Goal: Information Seeking & Learning: Check status

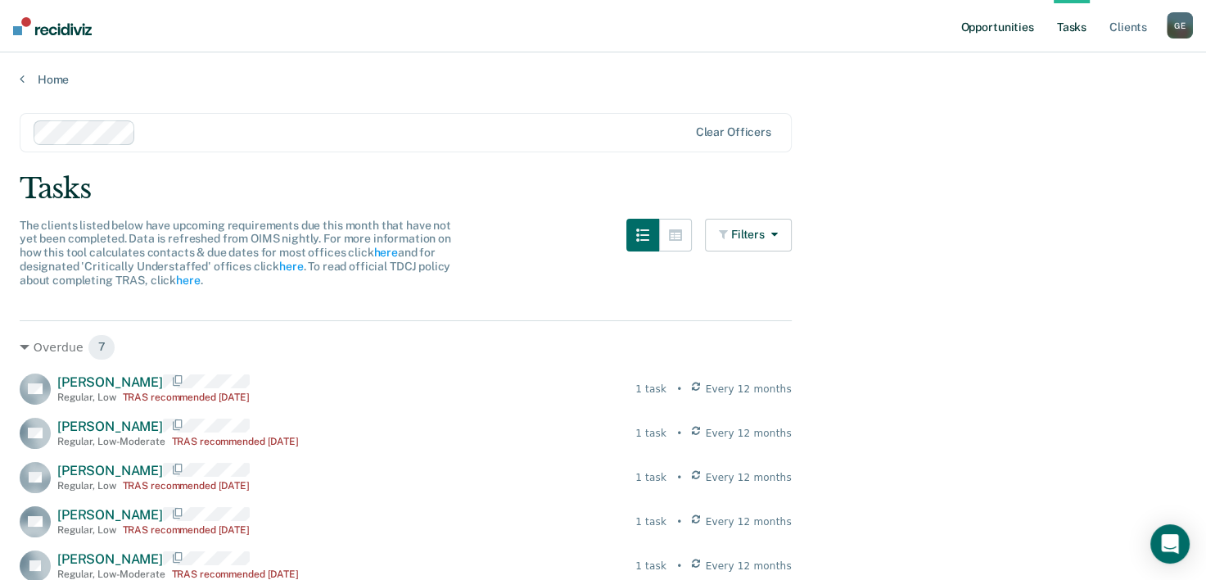
click at [1036, 24] on link "Opportunities" at bounding box center [996, 26] width 79 height 52
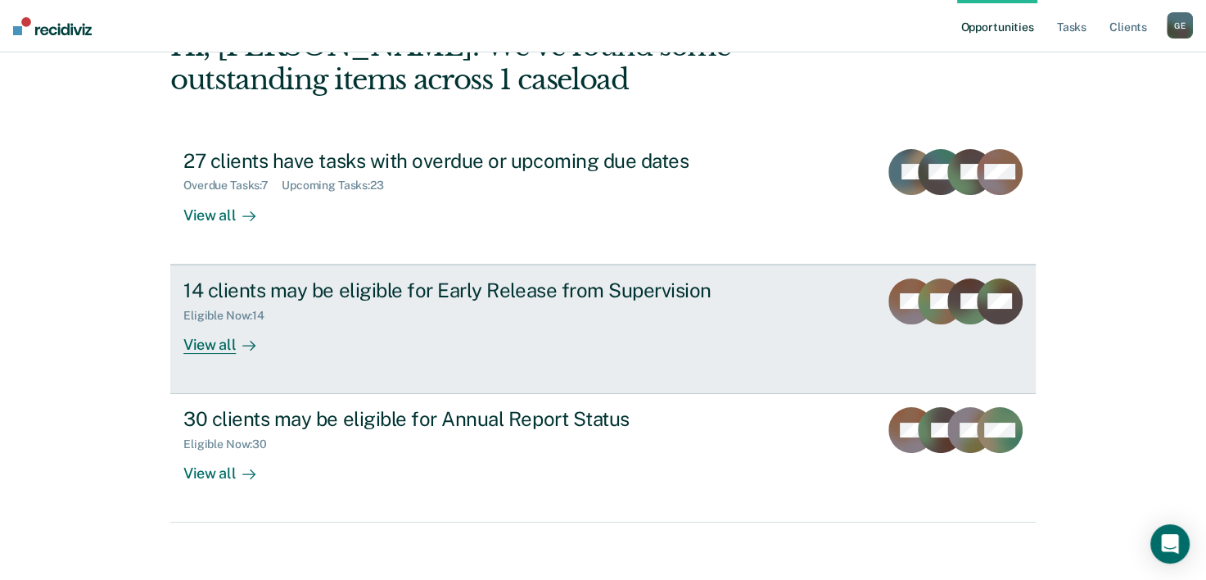
scroll to position [115, 0]
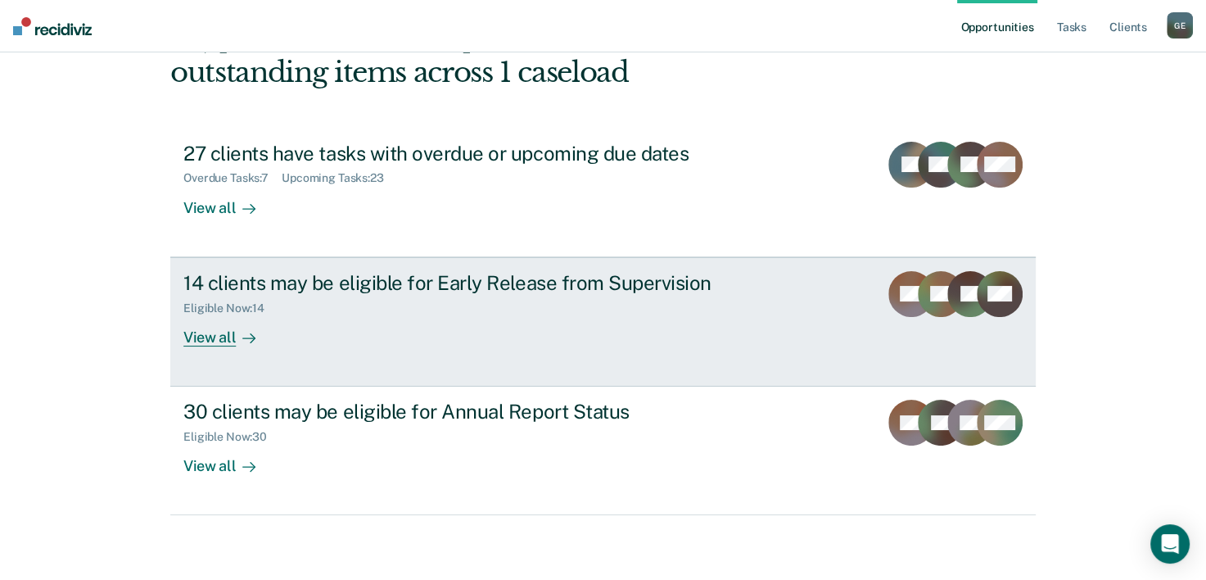
click at [210, 334] on div "View all" at bounding box center [229, 330] width 92 height 32
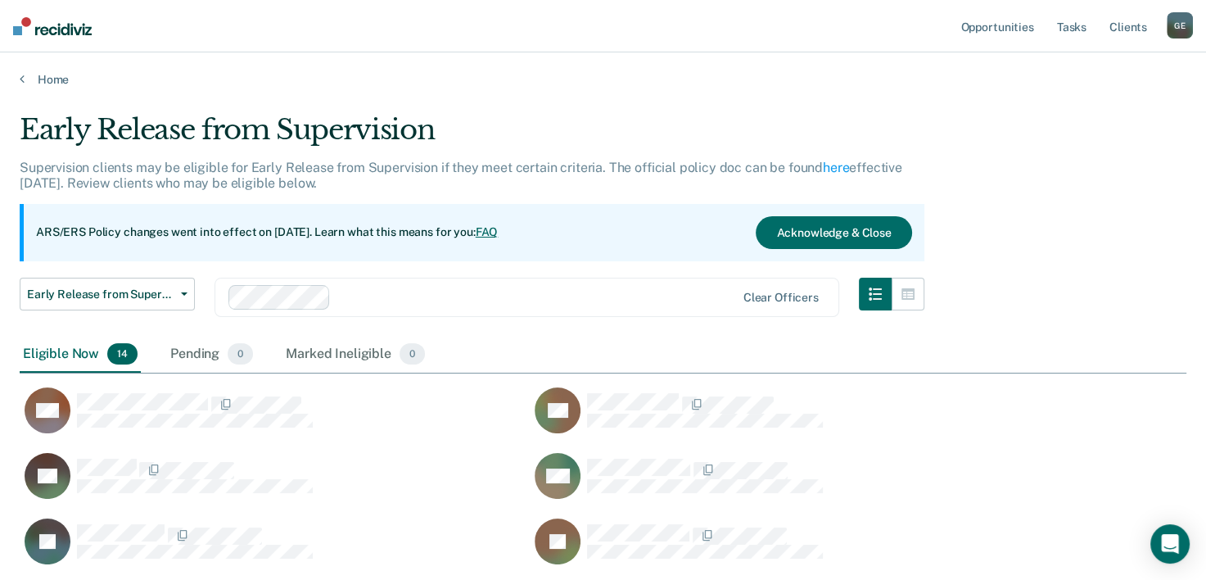
scroll to position [115, 0]
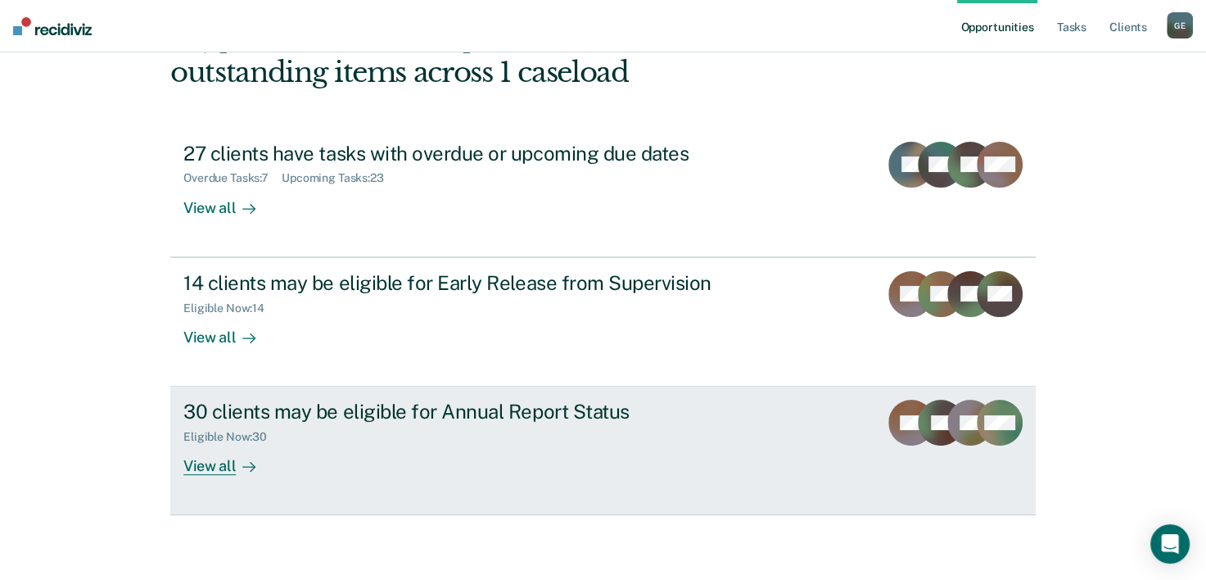
click at [195, 466] on div "View all" at bounding box center [229, 460] width 92 height 32
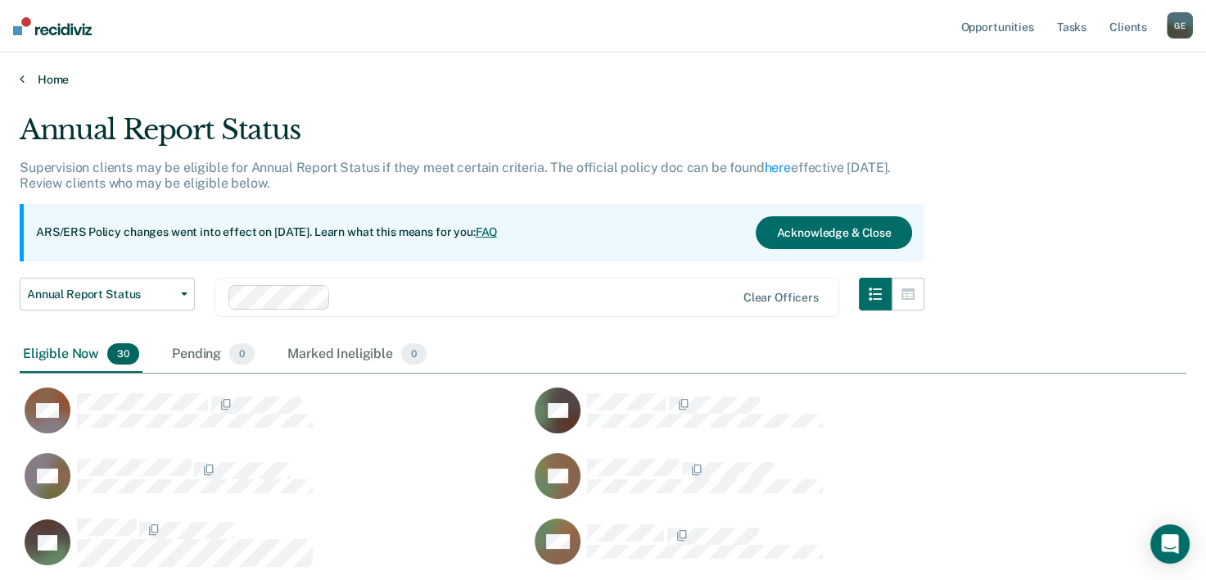
click at [23, 79] on icon at bounding box center [22, 78] width 5 height 13
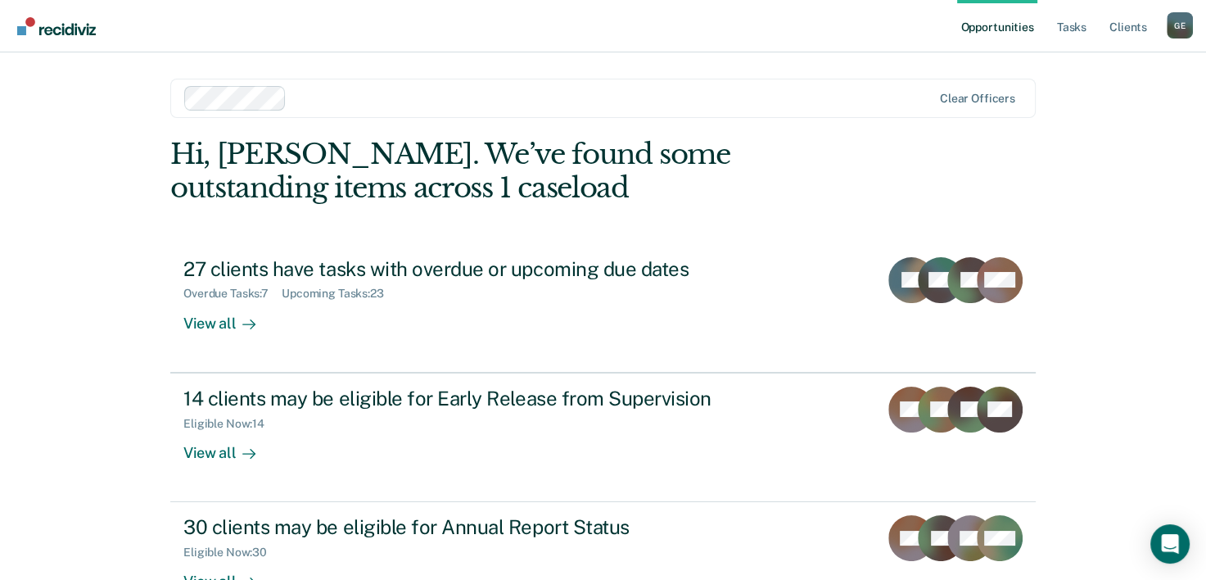
click at [999, 25] on link "Opportunities" at bounding box center [996, 26] width 79 height 52
